Goal: Find specific page/section: Find specific page/section

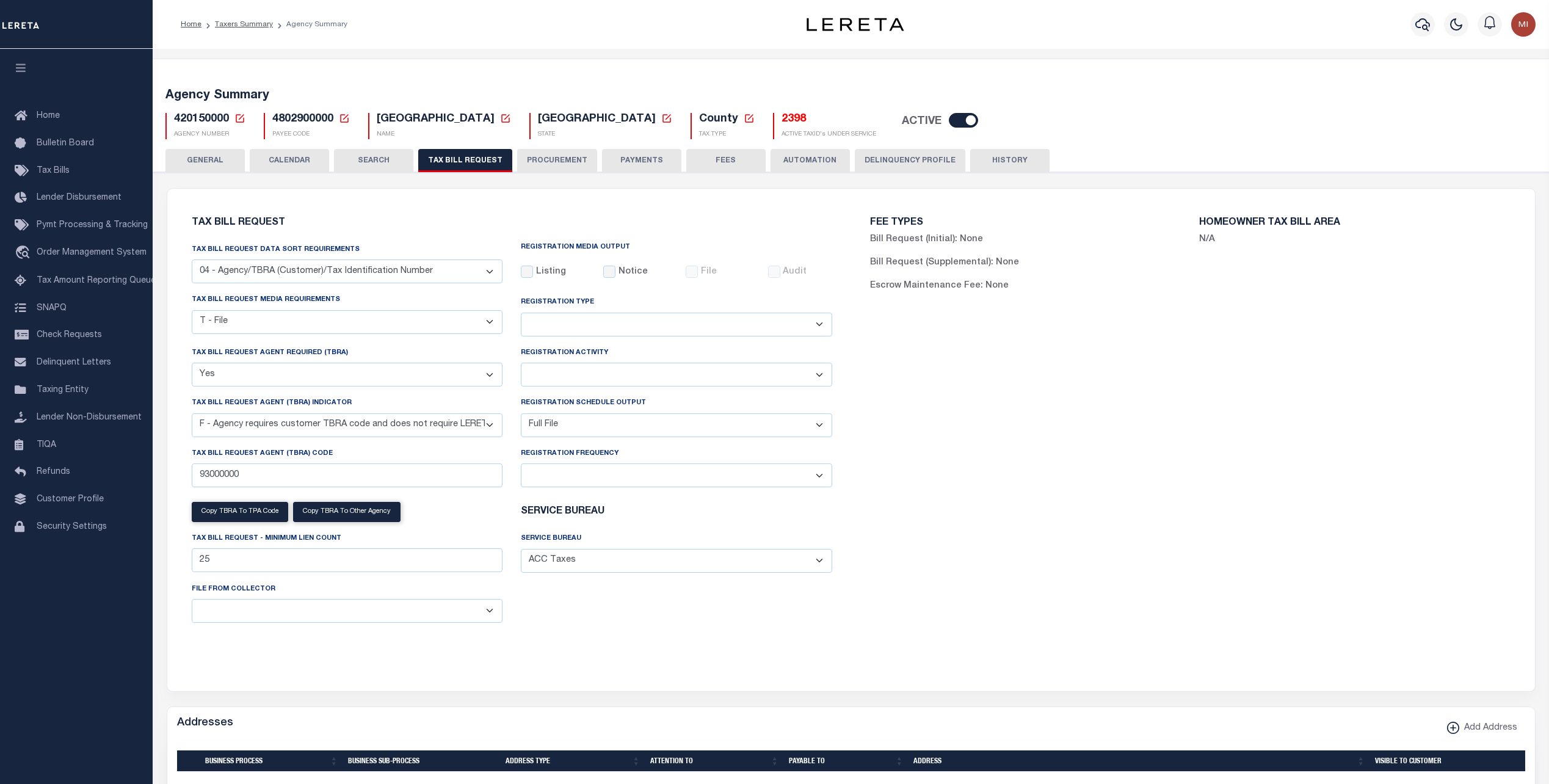
select select "28"
select select "22"
select select "true"
select select "14"
select select "1"
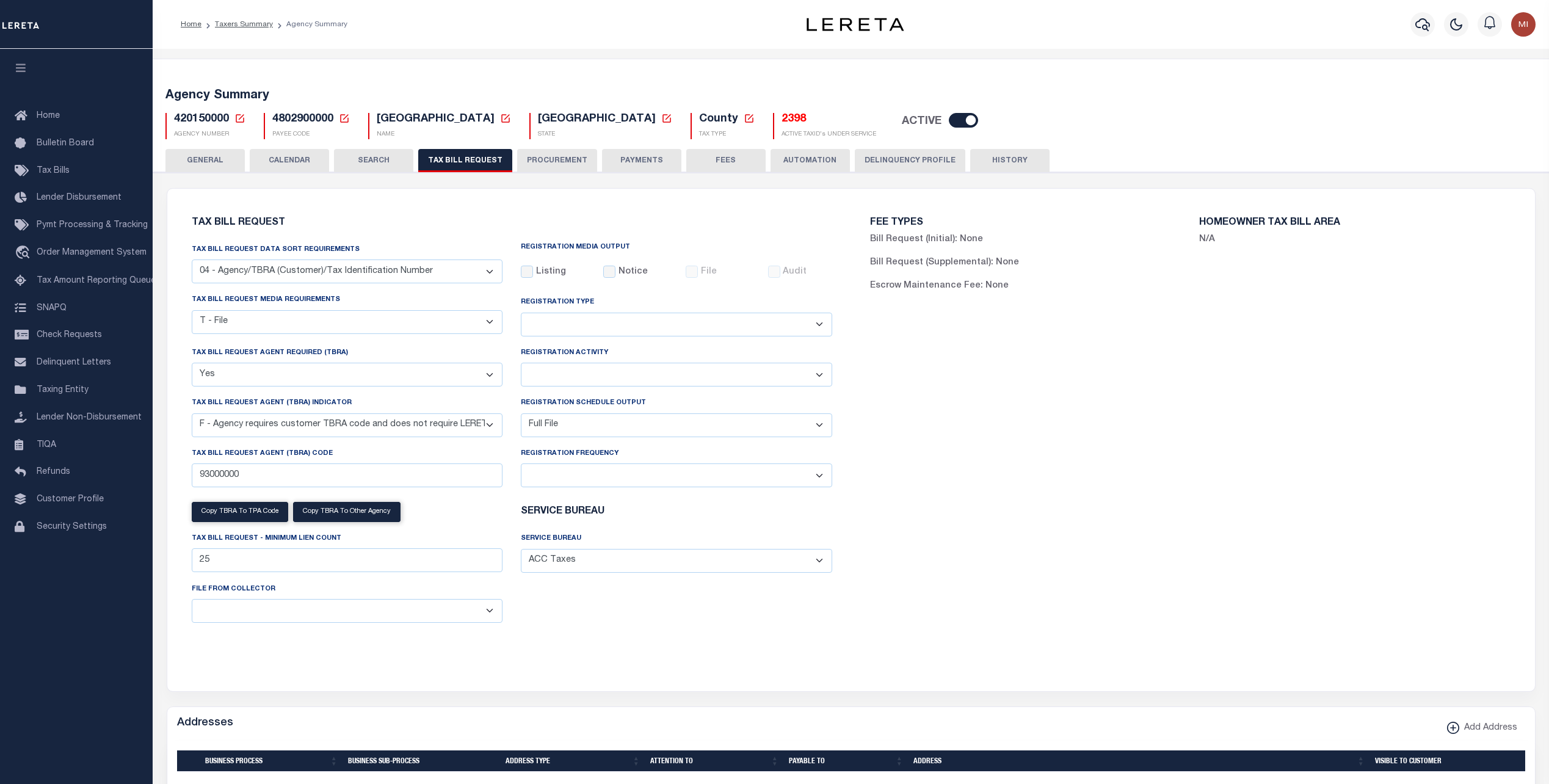
select select
select select "4845343000"
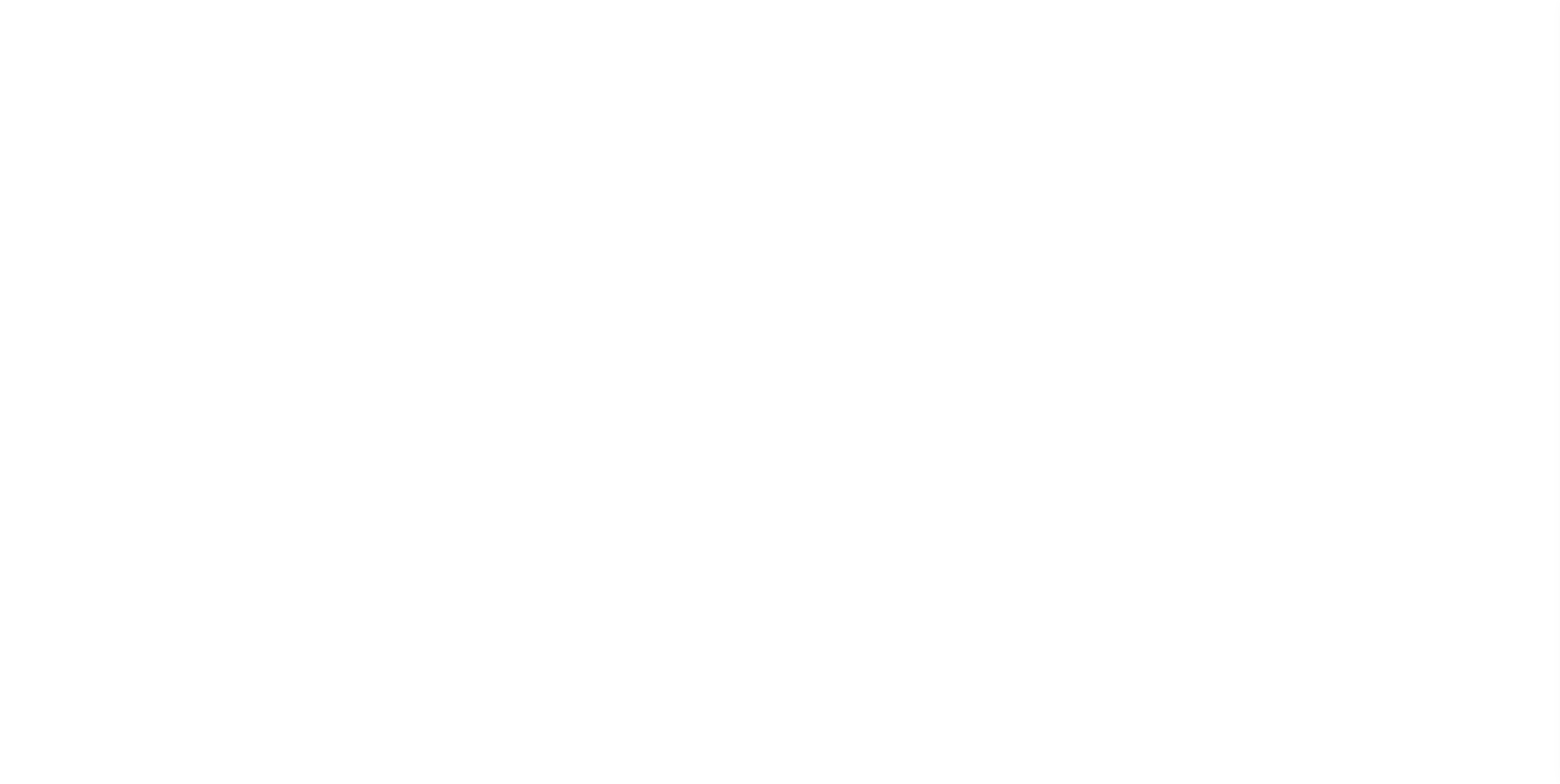
select select
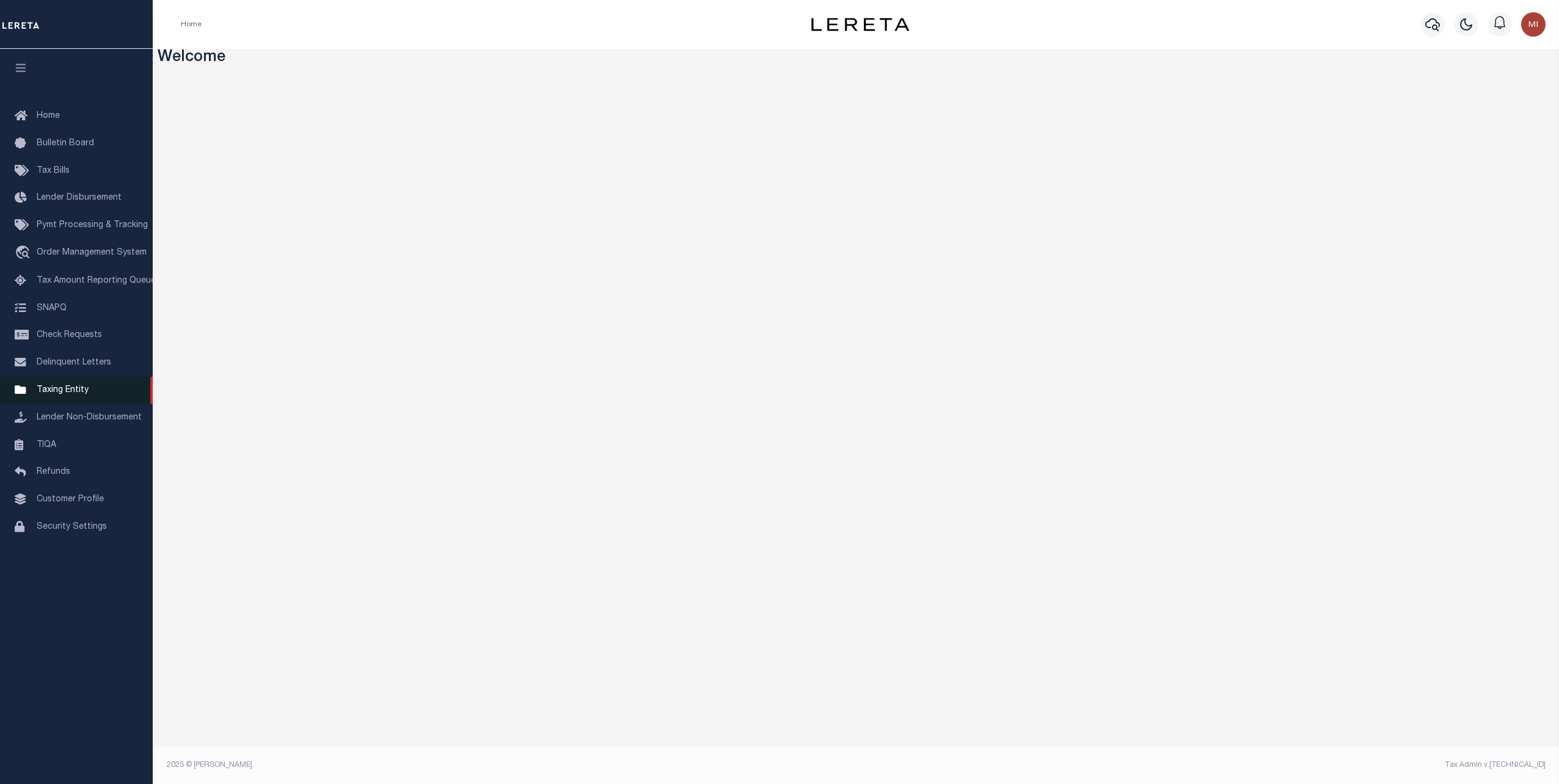
click at [68, 395] on span "Taxing Entity" at bounding box center [62, 390] width 52 height 9
